Goal: Task Accomplishment & Management: Use online tool/utility

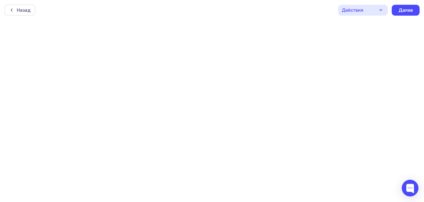
click at [382, 10] on icon "button" at bounding box center [381, 10] width 7 height 7
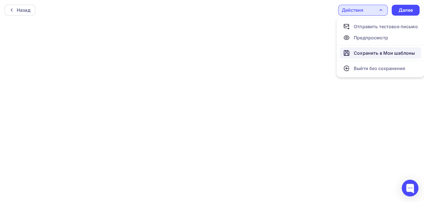
click at [371, 54] on div "Сохранить в Мои шаблоны" at bounding box center [384, 53] width 61 height 7
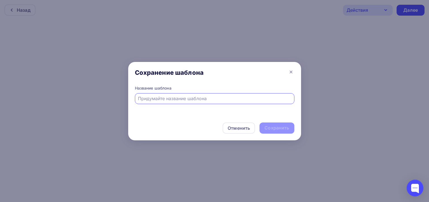
click at [147, 97] on input "text" at bounding box center [214, 98] width 153 height 7
type input "Стандарт"
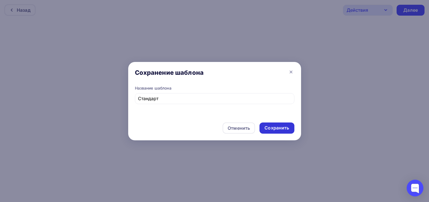
click at [276, 128] on div "Сохранить" at bounding box center [276, 128] width 25 height 6
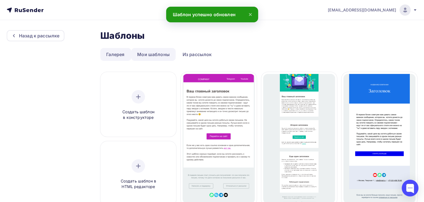
click at [152, 54] on link "Мои шаблоны" at bounding box center [153, 54] width 44 height 13
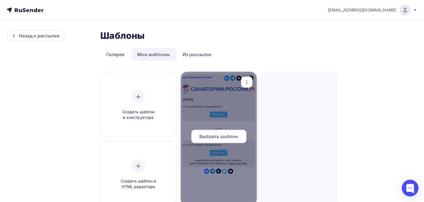
click at [215, 136] on span "Выбрать шаблон" at bounding box center [219, 136] width 39 height 7
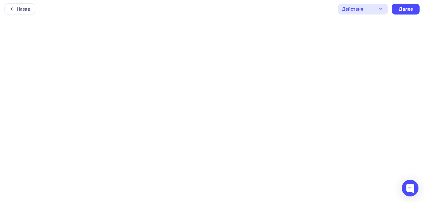
scroll to position [1, 0]
click at [283, 6] on div "Назад Действия Отправить тестовое письмо Предпросмотр Сохранить в Мои шаблоны В…" at bounding box center [212, 9] width 424 height 20
